Goal: Navigation & Orientation: Find specific page/section

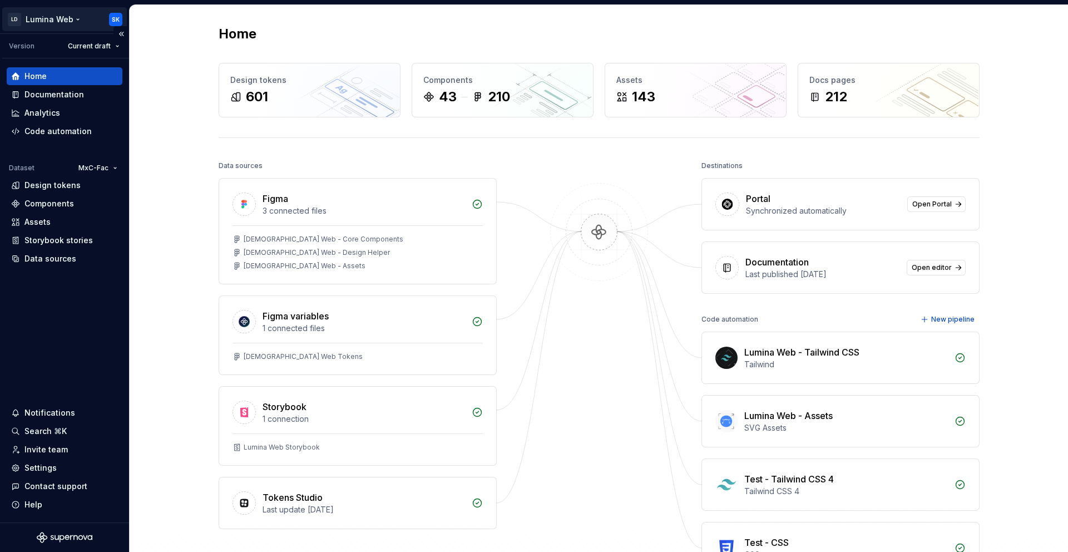
click at [78, 18] on html "LD Lumina Web SK Version Current draft Home Documentation Analytics Code automa…" at bounding box center [534, 276] width 1068 height 552
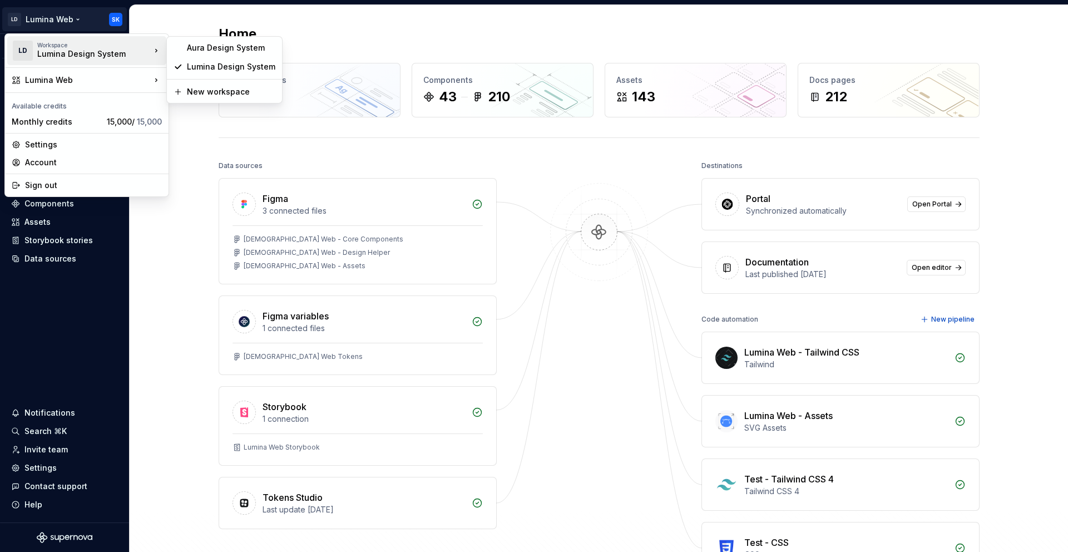
click at [332, 32] on html "LD Lumina Web SK Version Current draft Home Documentation Analytics Code automa…" at bounding box center [534, 276] width 1068 height 552
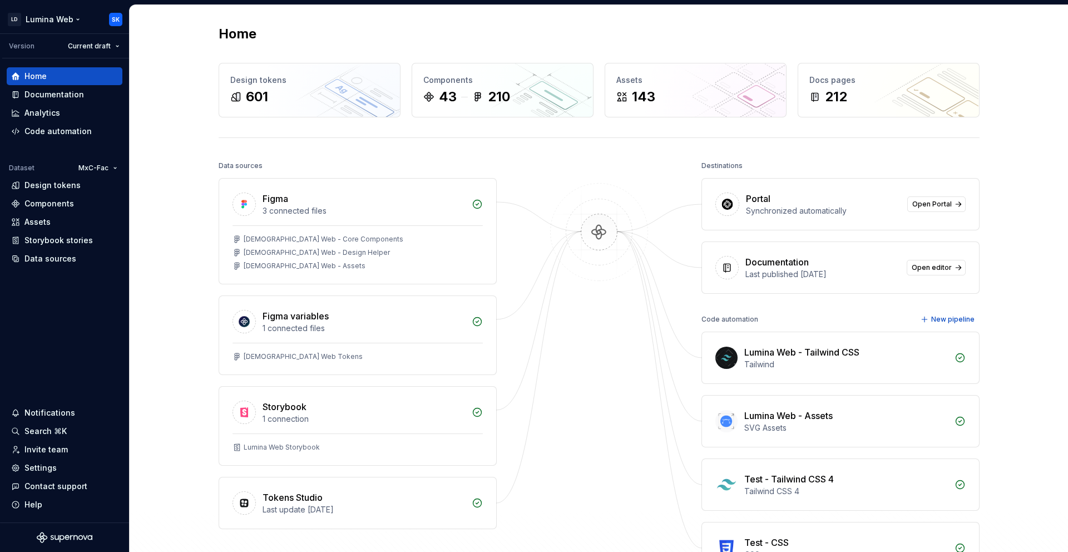
click at [78, 16] on html "LD Lumina Web SK Version Current draft Home Documentation Analytics Code automa…" at bounding box center [534, 276] width 1068 height 552
click at [63, 16] on html "LD Lumina Web SK Version Current draft Home Documentation Analytics Code automa…" at bounding box center [534, 276] width 1068 height 552
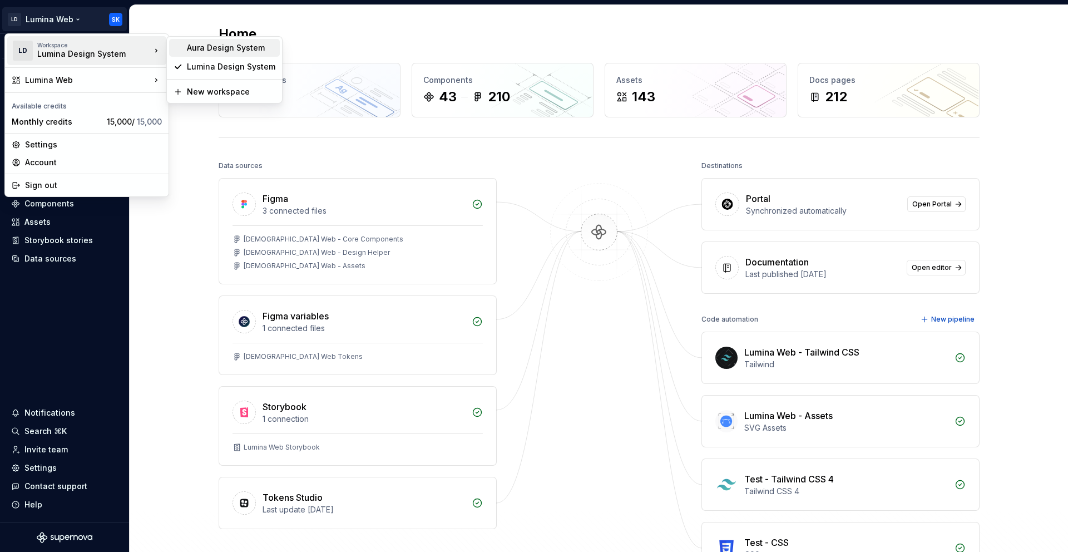
click at [235, 44] on div "Aura Design System" at bounding box center [231, 47] width 88 height 11
